Goal: Navigation & Orientation: Find specific page/section

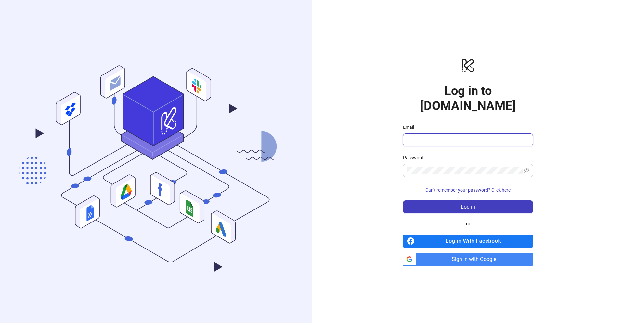
type input "**********"
click at [445, 252] on span "Sign in with Google" at bounding box center [475, 258] width 114 height 13
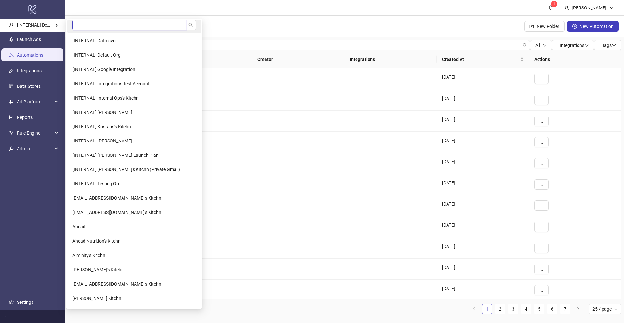
click at [81, 27] on input "search" at bounding box center [128, 25] width 113 height 10
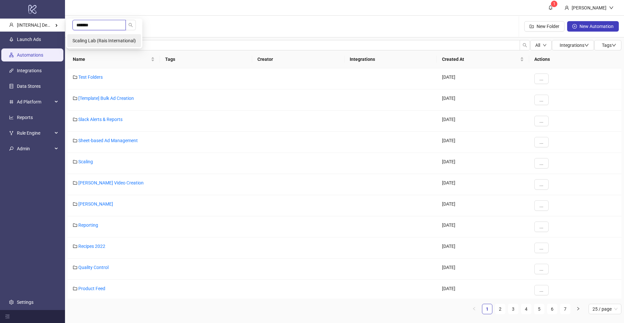
type input "*******"
drag, startPoint x: 108, startPoint y: 41, endPoint x: 117, endPoint y: 45, distance: 9.2
click at [108, 41] on span "Scaling Lab (Rais International)" at bounding box center [103, 40] width 63 height 5
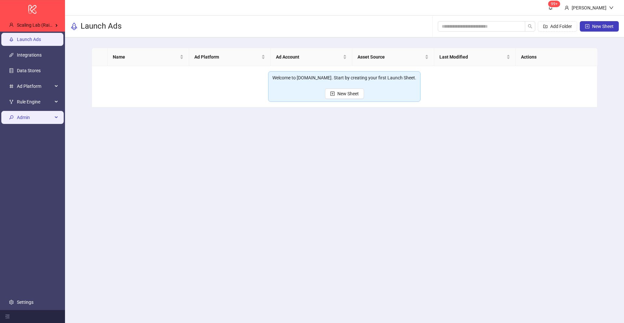
click at [32, 111] on span "Admin" at bounding box center [35, 117] width 36 height 13
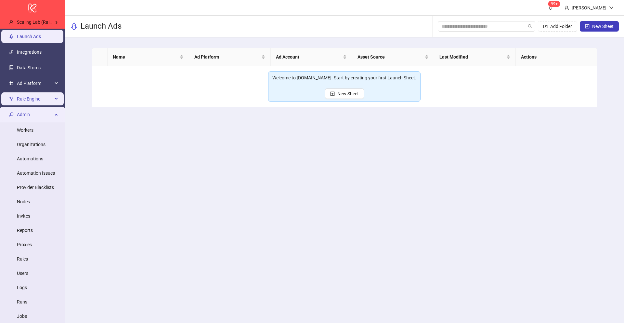
click at [34, 105] on li "Rule Engine" at bounding box center [32, 99] width 65 height 16
click at [39, 95] on span "Rule Engine" at bounding box center [35, 98] width 36 height 13
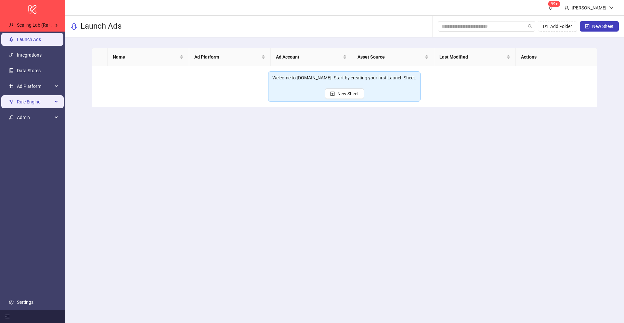
click at [38, 108] on li "Rule Engine" at bounding box center [32, 102] width 65 height 16
click at [39, 97] on span "Rule Engine" at bounding box center [35, 101] width 36 height 13
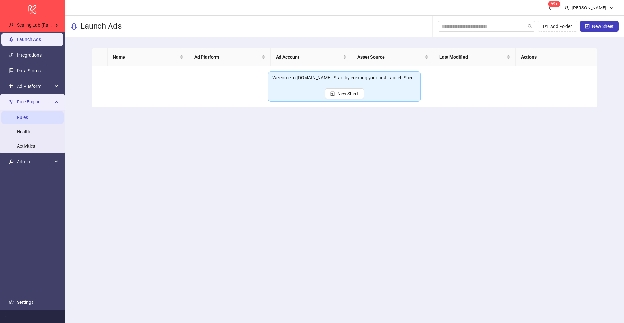
click at [28, 120] on link "Rules" at bounding box center [22, 117] width 11 height 5
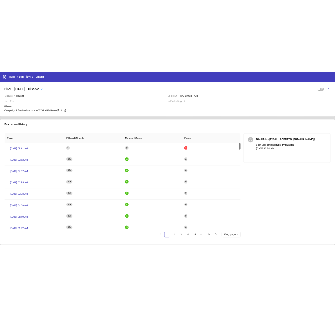
scroll to position [3, 0]
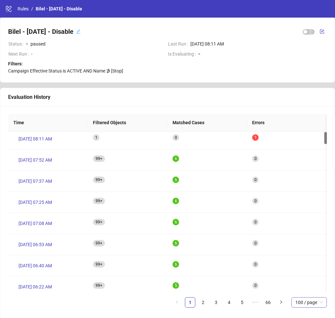
click at [299, 303] on span "100 / page" at bounding box center [309, 302] width 28 height 10
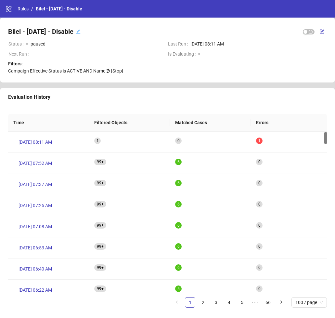
scroll to position [3, 0]
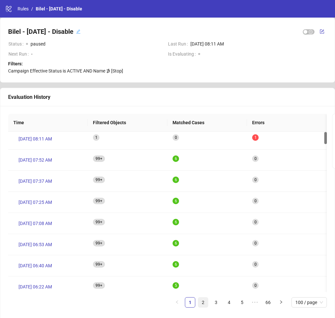
click at [201, 306] on link "2" at bounding box center [203, 302] width 10 height 10
click at [210, 306] on ul "1 2 3 4 5 ••• 66 100 / page" at bounding box center [167, 302] width 319 height 10
click at [213, 306] on link "3" at bounding box center [216, 302] width 10 height 10
click at [228, 303] on link "4" at bounding box center [229, 302] width 10 height 10
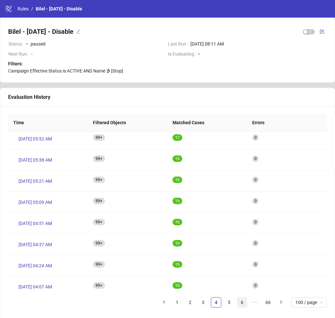
click at [242, 302] on link "6" at bounding box center [242, 302] width 10 height 10
click at [230, 303] on link "7" at bounding box center [229, 302] width 10 height 10
click at [244, 305] on link "9" at bounding box center [242, 302] width 10 height 10
click at [244, 305] on link "11" at bounding box center [242, 302] width 10 height 10
click at [242, 304] on link "13" at bounding box center [242, 302] width 10 height 10
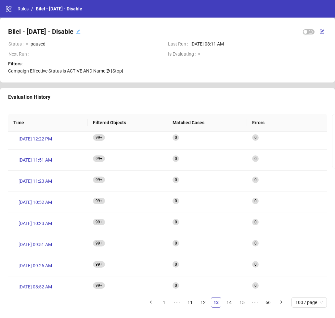
click at [242, 304] on link "15" at bounding box center [242, 302] width 10 height 10
click at [242, 304] on link "17" at bounding box center [242, 302] width 10 height 10
click at [242, 304] on link "19" at bounding box center [242, 302] width 10 height 10
click at [226, 300] on link "20" at bounding box center [229, 302] width 10 height 10
click at [236, 303] on ul "1 ••• 18 19 20 21 22 ••• 66 100 / page" at bounding box center [167, 302] width 319 height 10
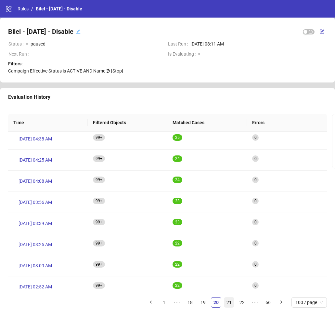
click at [228, 302] on link "21" at bounding box center [229, 302] width 10 height 10
click at [235, 301] on ul "1 ••• 19 20 21 22 23 ••• 66 100 / page" at bounding box center [167, 302] width 319 height 10
click at [217, 302] on link "21" at bounding box center [216, 302] width 10 height 10
click at [222, 302] on ul "1 ••• 19 20 21 22 23 ••• 66 100 / page" at bounding box center [167, 302] width 319 height 10
click at [225, 302] on link "22" at bounding box center [229, 302] width 10 height 10
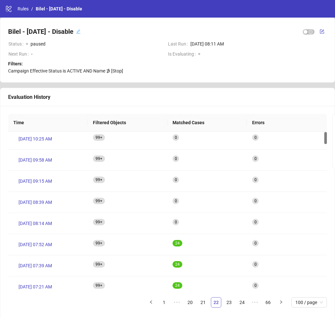
click at [215, 303] on link "22" at bounding box center [216, 302] width 10 height 10
click at [203, 302] on link "21" at bounding box center [203, 302] width 10 height 10
click at [242, 302] on link "23" at bounding box center [242, 302] width 10 height 10
click at [229, 303] on link "24" at bounding box center [229, 302] width 10 height 10
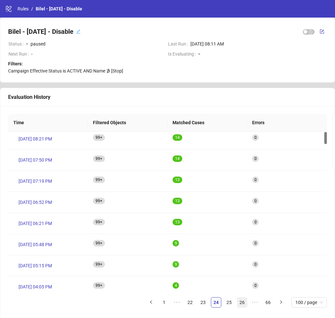
click at [241, 304] on link "26" at bounding box center [242, 302] width 10 height 10
click at [244, 304] on link "28" at bounding box center [242, 302] width 10 height 10
click at [243, 304] on link "30" at bounding box center [242, 302] width 10 height 10
click at [243, 304] on link "32" at bounding box center [242, 302] width 10 height 10
click at [243, 304] on link "34" at bounding box center [242, 302] width 10 height 10
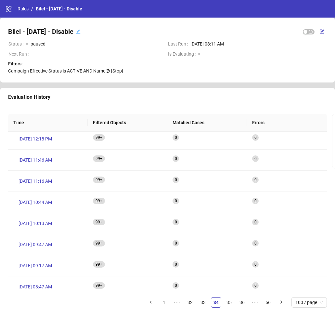
click at [243, 304] on link "36" at bounding box center [242, 302] width 10 height 10
click at [243, 304] on link "38" at bounding box center [242, 302] width 10 height 10
click at [243, 304] on link "40" at bounding box center [242, 302] width 10 height 10
click at [243, 304] on link "42" at bounding box center [242, 302] width 10 height 10
click at [243, 304] on link "44" at bounding box center [242, 302] width 10 height 10
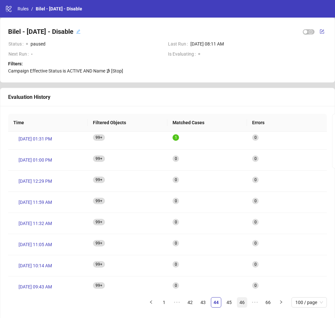
click at [243, 304] on link "46" at bounding box center [242, 302] width 10 height 10
click at [242, 304] on link "48" at bounding box center [242, 302] width 10 height 10
click at [237, 303] on link "50" at bounding box center [242, 302] width 10 height 10
click at [237, 303] on link "52" at bounding box center [242, 302] width 10 height 10
click at [235, 303] on ul "1 ••• 50 51 52 53 54 ••• 66 100 / page" at bounding box center [167, 302] width 319 height 10
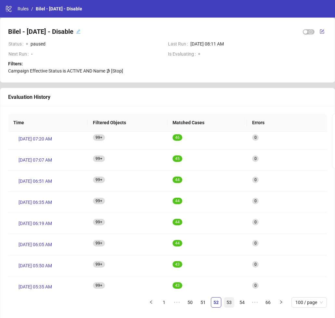
click at [228, 302] on link "53" at bounding box center [229, 302] width 10 height 10
click at [237, 303] on li "55" at bounding box center [242, 302] width 10 height 10
